Goal: Task Accomplishment & Management: Manage account settings

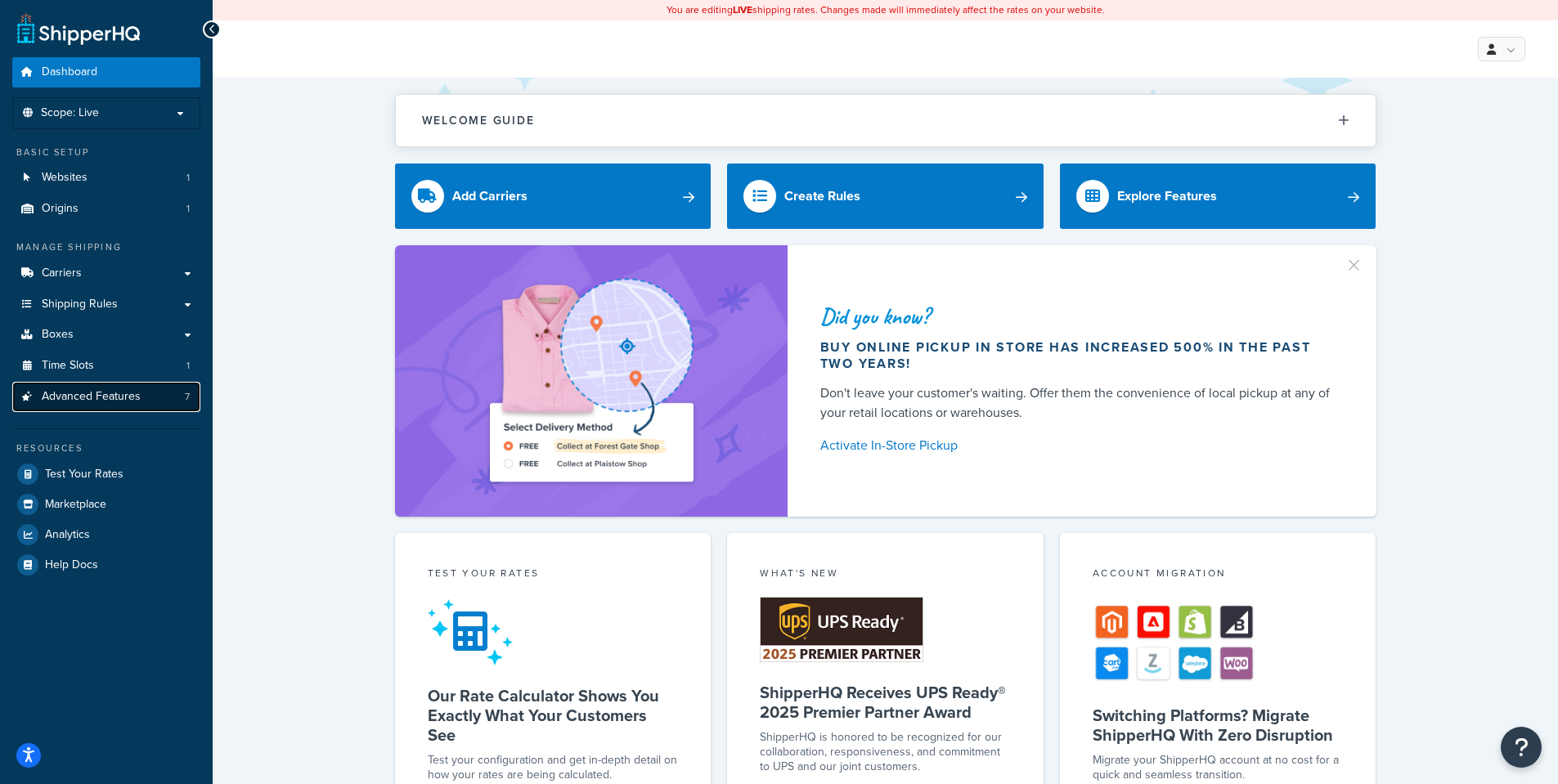
click at [101, 392] on span "Advanced Features" at bounding box center [92, 397] width 99 height 14
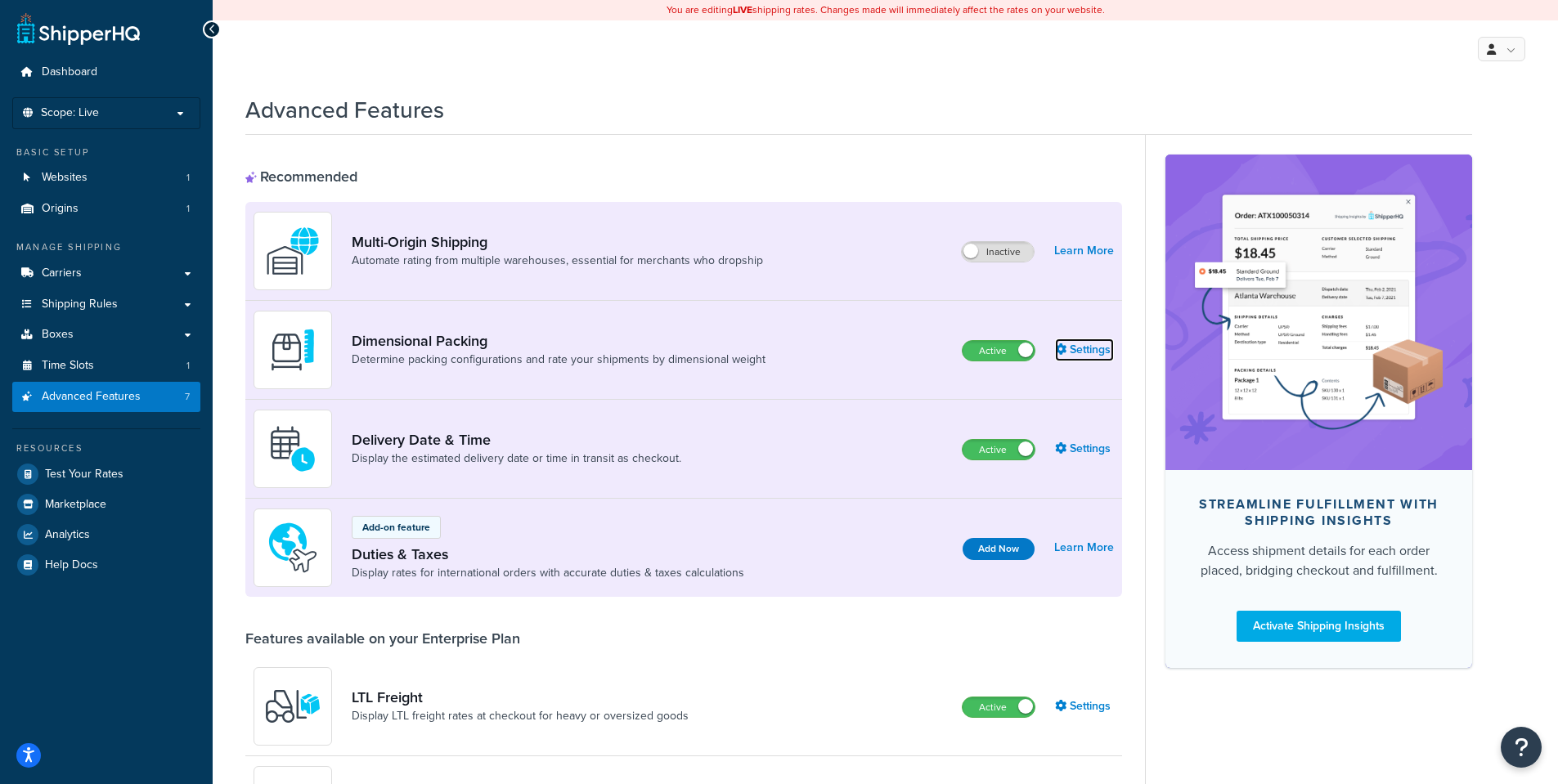
click at [1095, 349] on link "Settings" at bounding box center [1084, 349] width 59 height 23
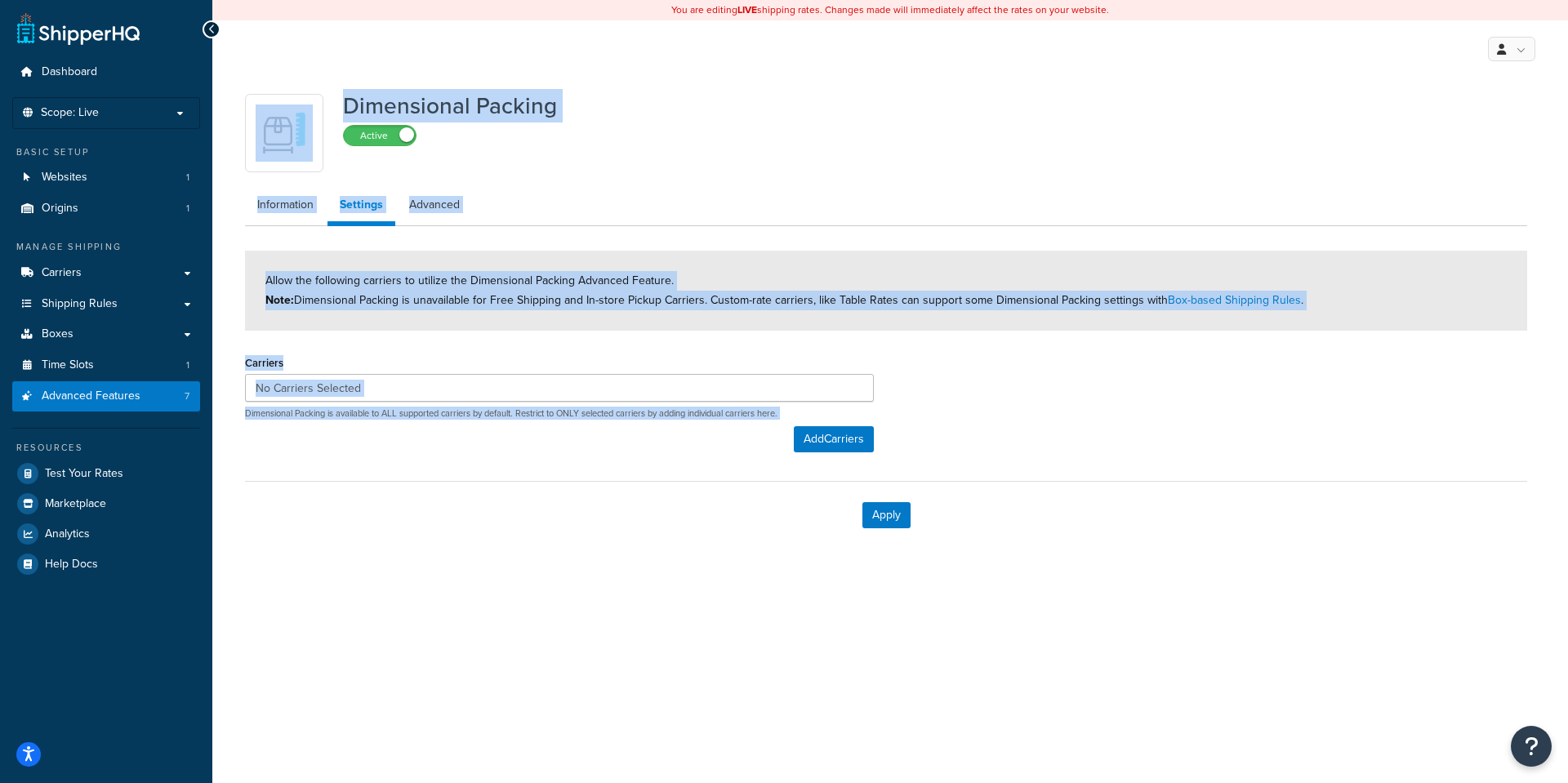
click at [1103, 539] on div "Apply" at bounding box center [887, 515] width 1282 height 68
click at [831, 433] on button "Add Carriers" at bounding box center [834, 439] width 80 height 26
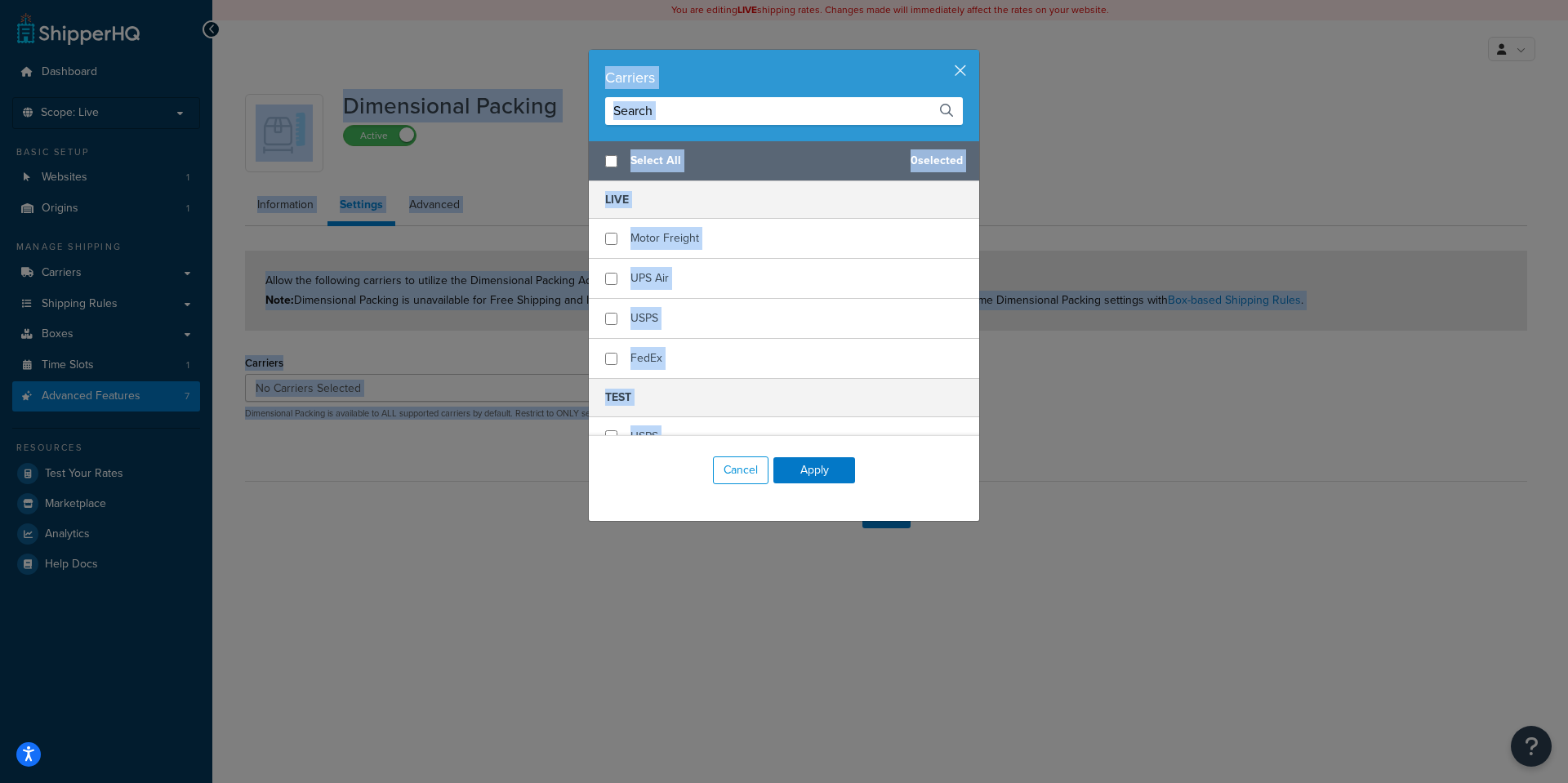
click at [839, 404] on h5 "TEST" at bounding box center [784, 397] width 391 height 38
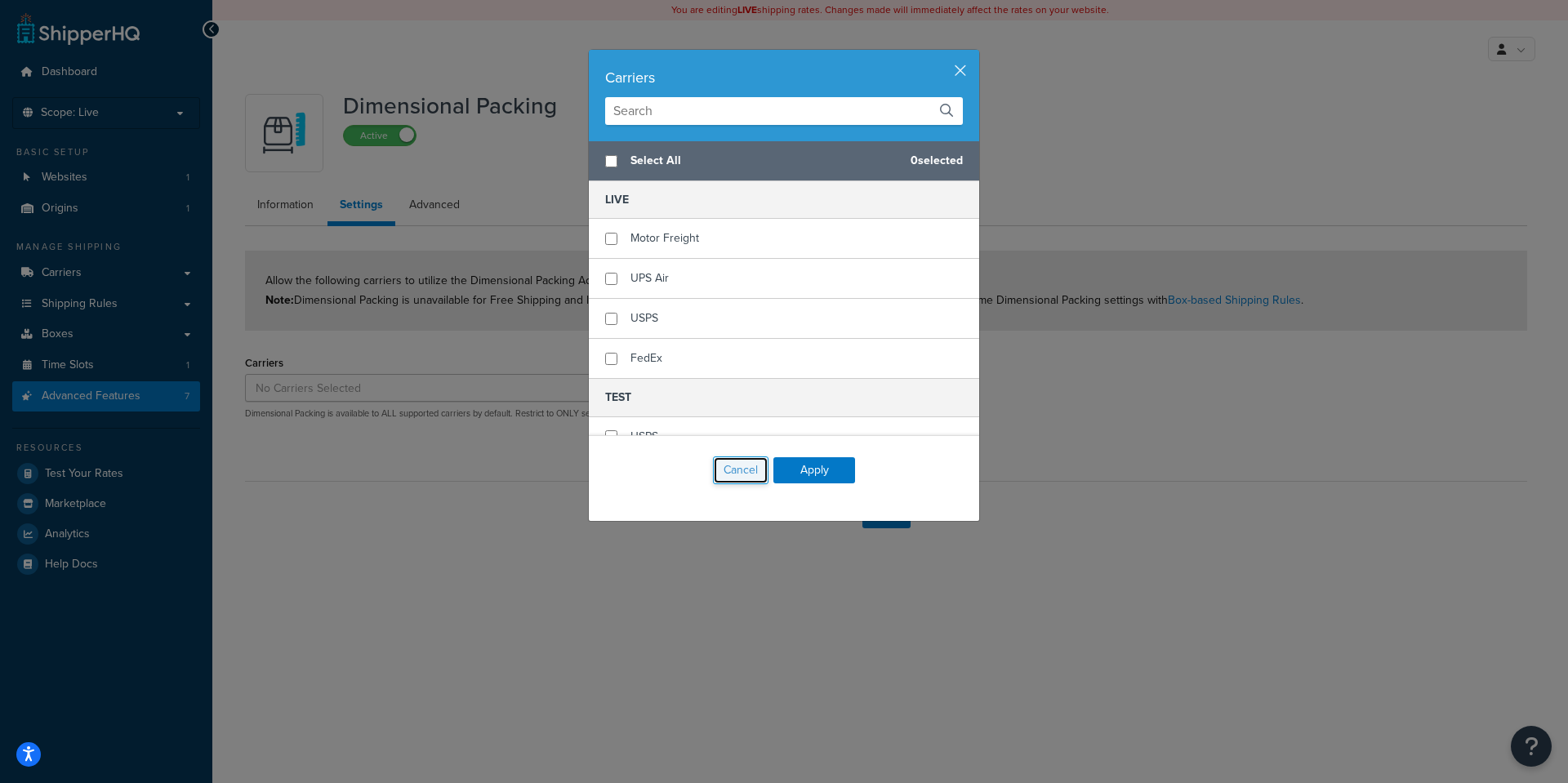
click at [722, 467] on button "Cancel" at bounding box center [740, 470] width 56 height 27
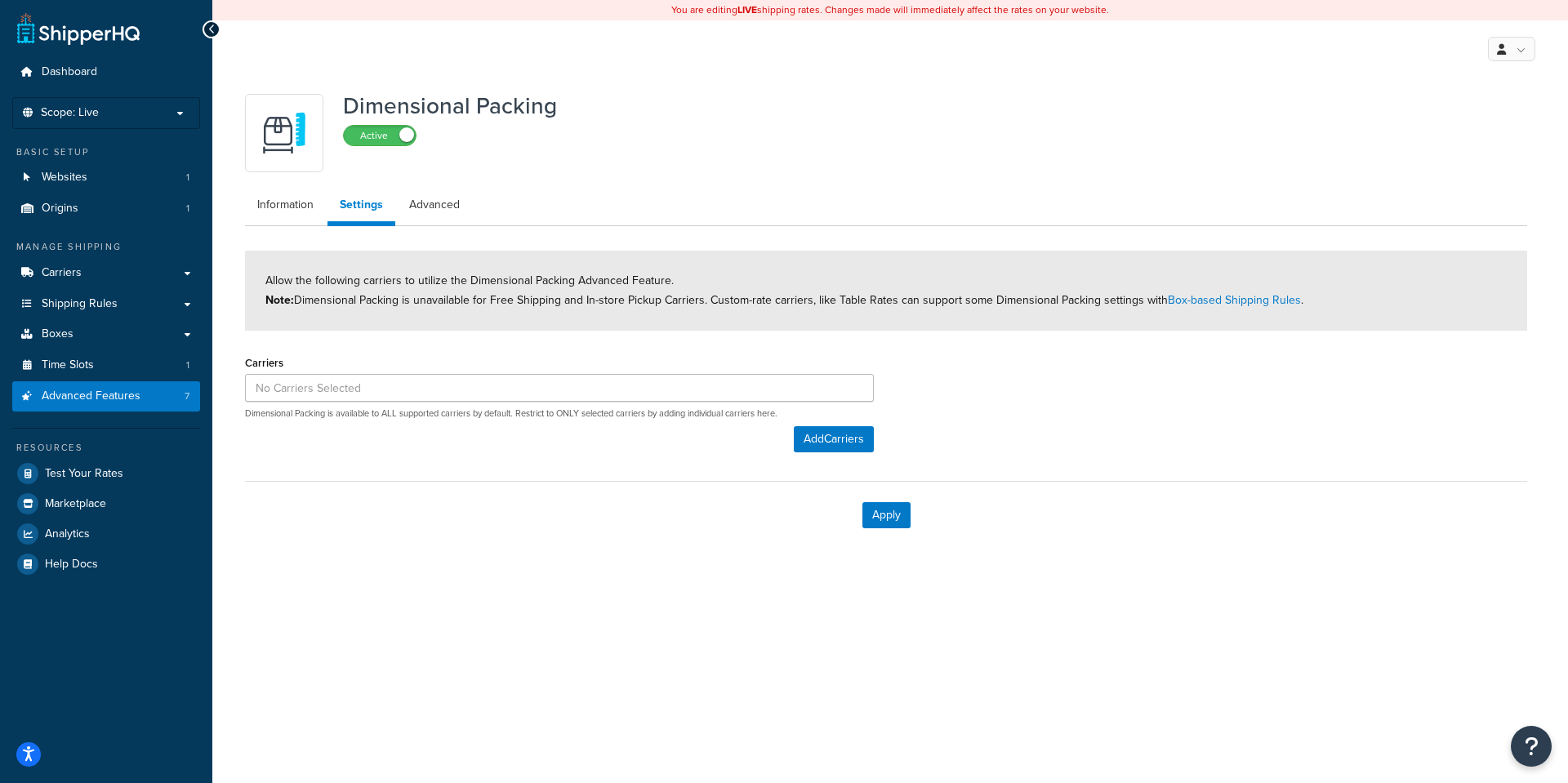
click at [477, 546] on div "Apply" at bounding box center [887, 515] width 1282 height 68
click at [820, 440] on button "Add Carriers" at bounding box center [834, 439] width 80 height 26
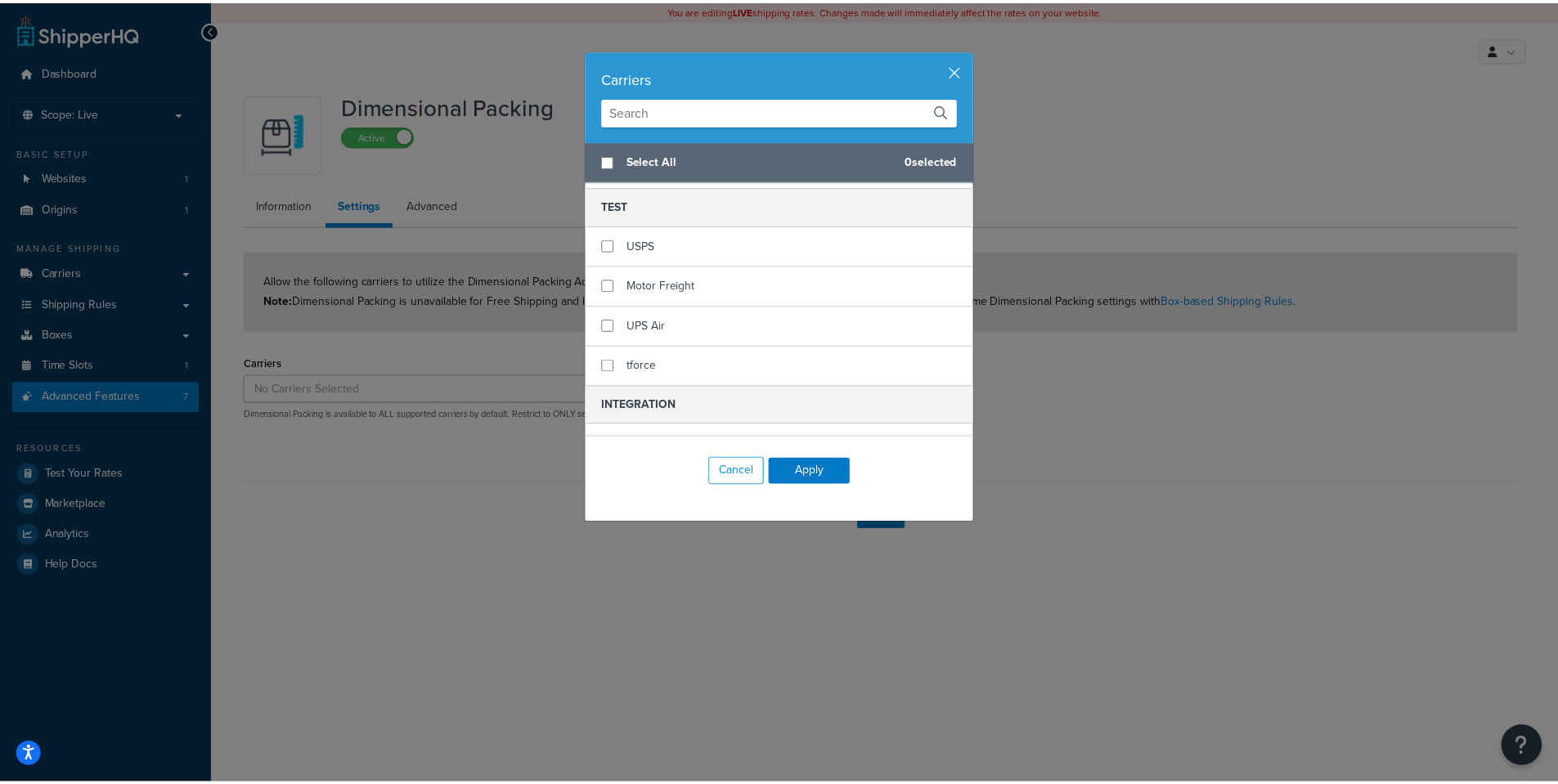
scroll to position [219, 0]
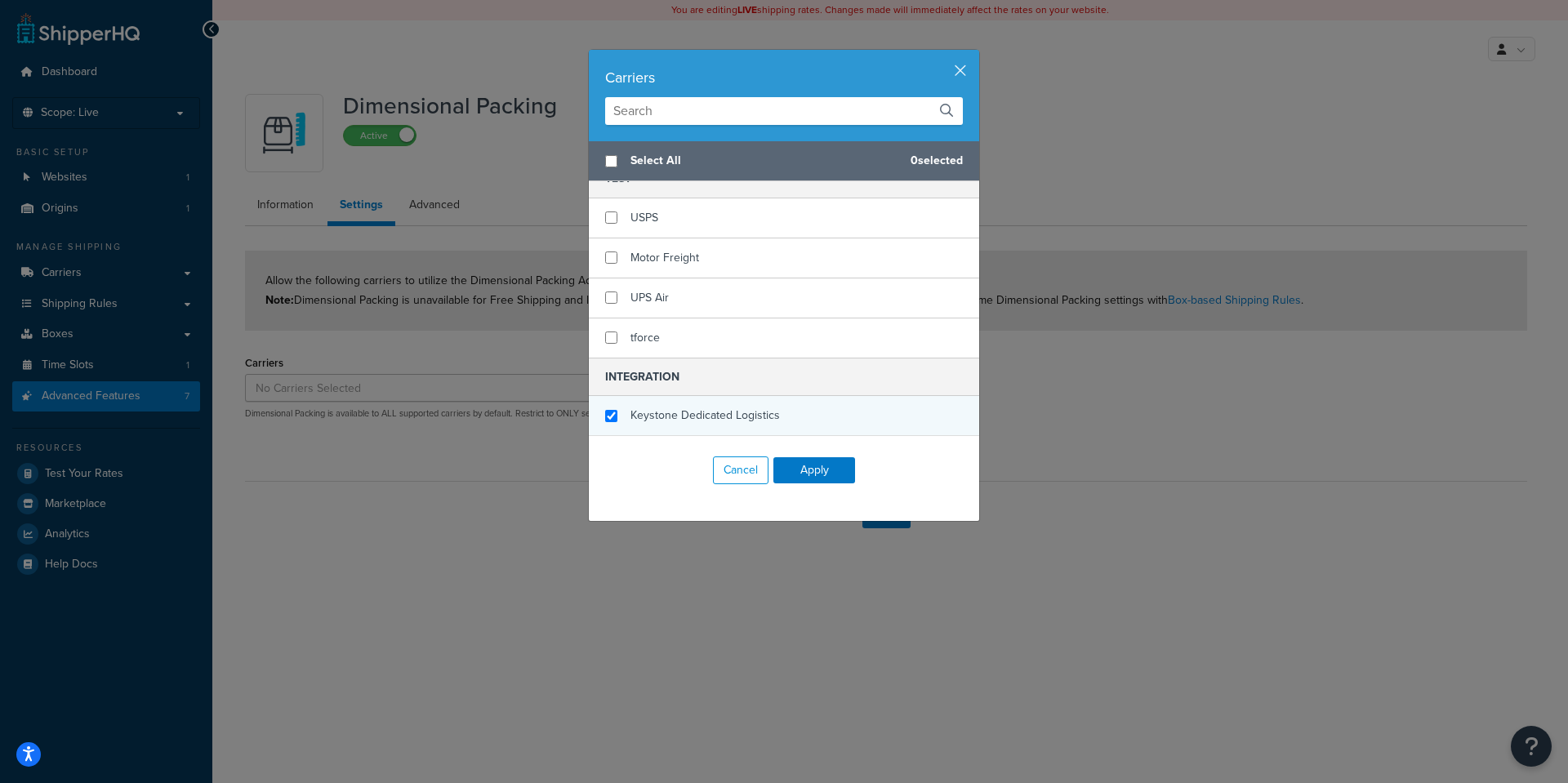
checkbox input "true"
click at [665, 409] on span "Keystone Dedicated Logistics" at bounding box center [704, 415] width 150 height 17
click at [786, 465] on button "Apply" at bounding box center [815, 470] width 82 height 26
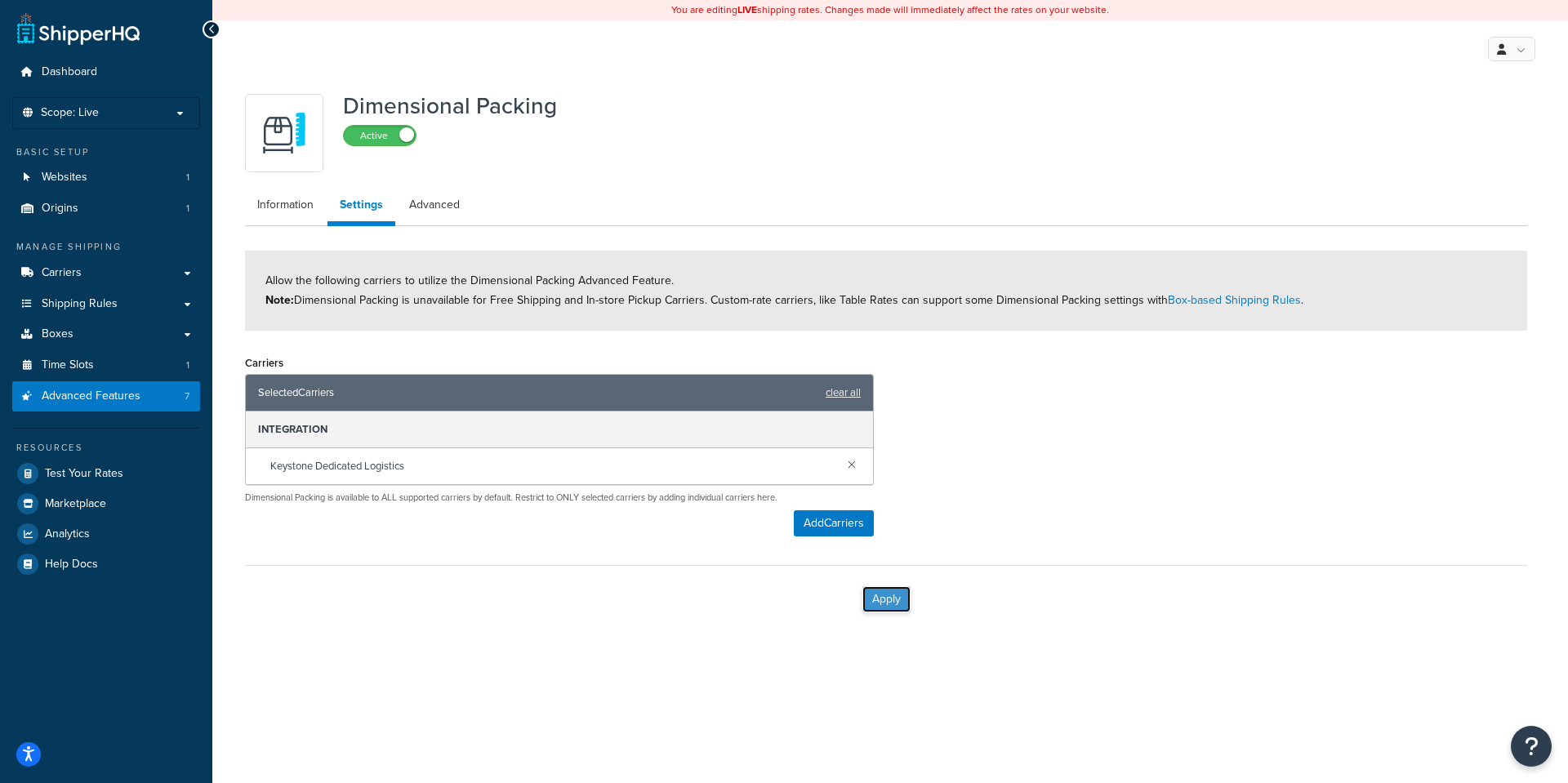
click at [893, 594] on button "Apply" at bounding box center [887, 599] width 48 height 26
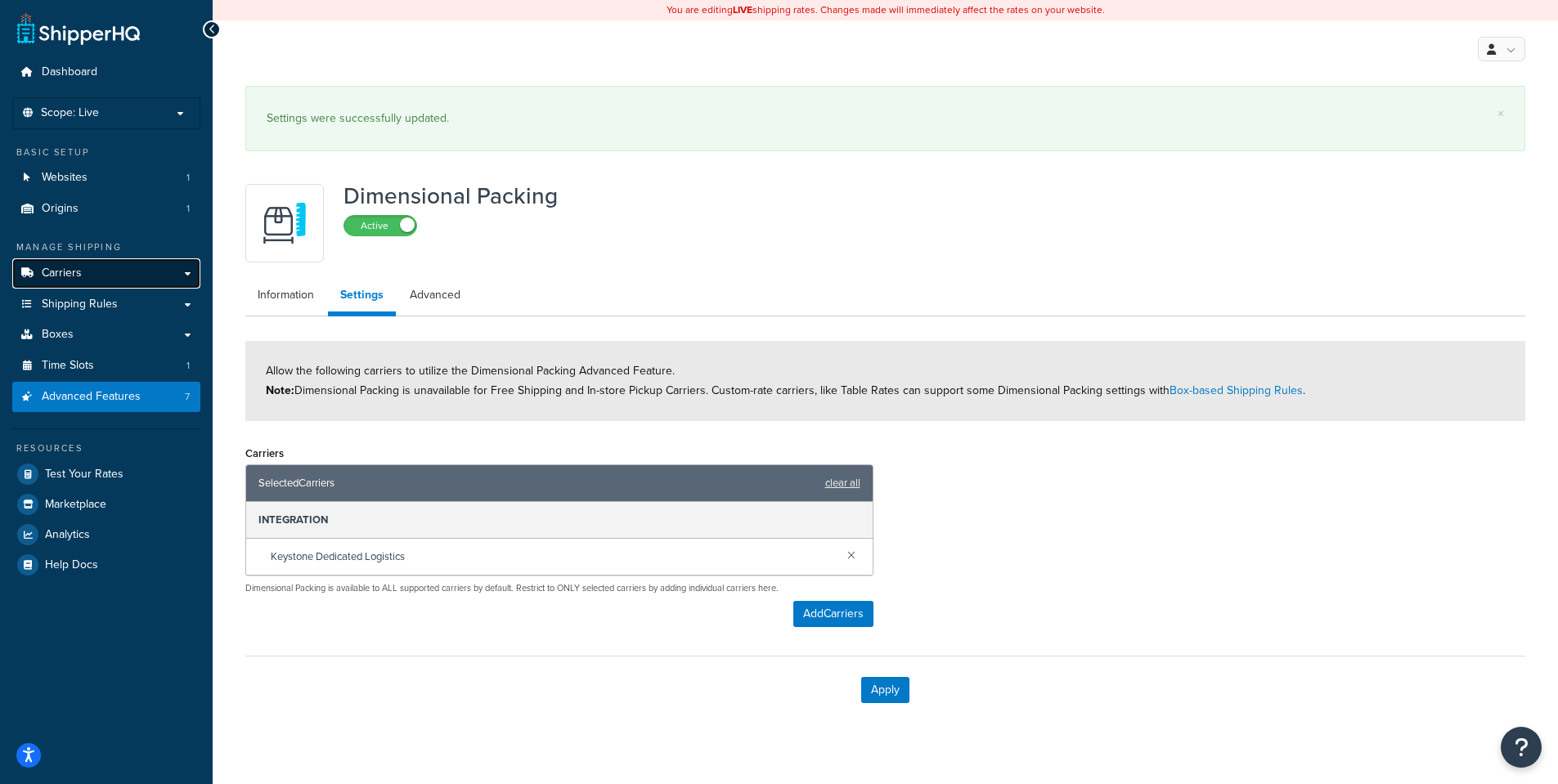
click at [152, 274] on link "Carriers" at bounding box center [106, 273] width 188 height 30
